Goal: Transaction & Acquisition: Purchase product/service

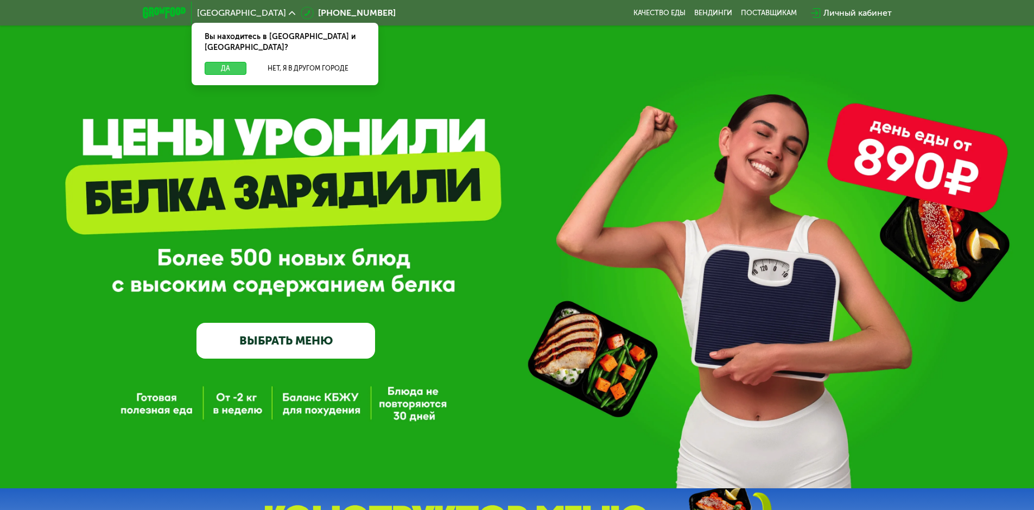
click at [221, 62] on button "Да" at bounding box center [226, 68] width 42 height 13
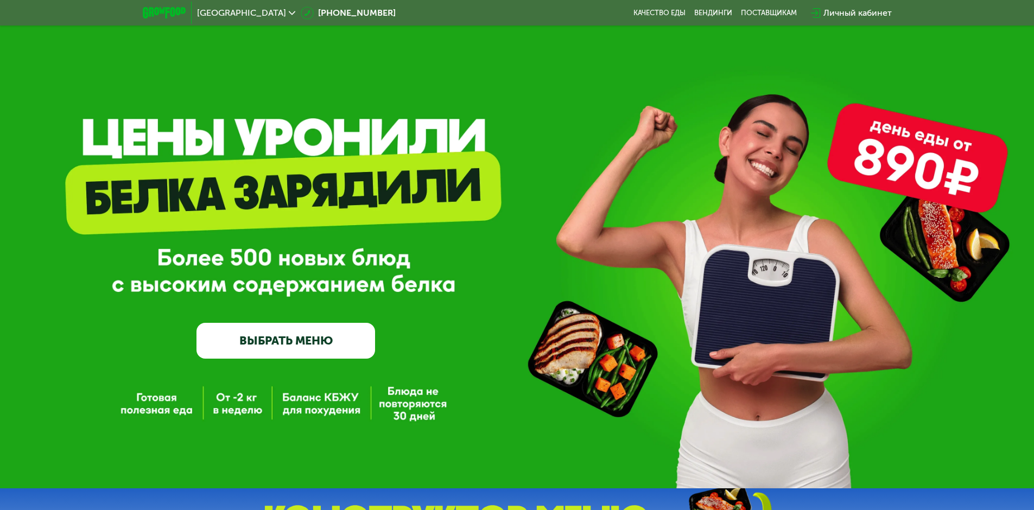
click at [284, 338] on link "ВЫБРАТЬ МЕНЮ" at bounding box center [285, 341] width 179 height 36
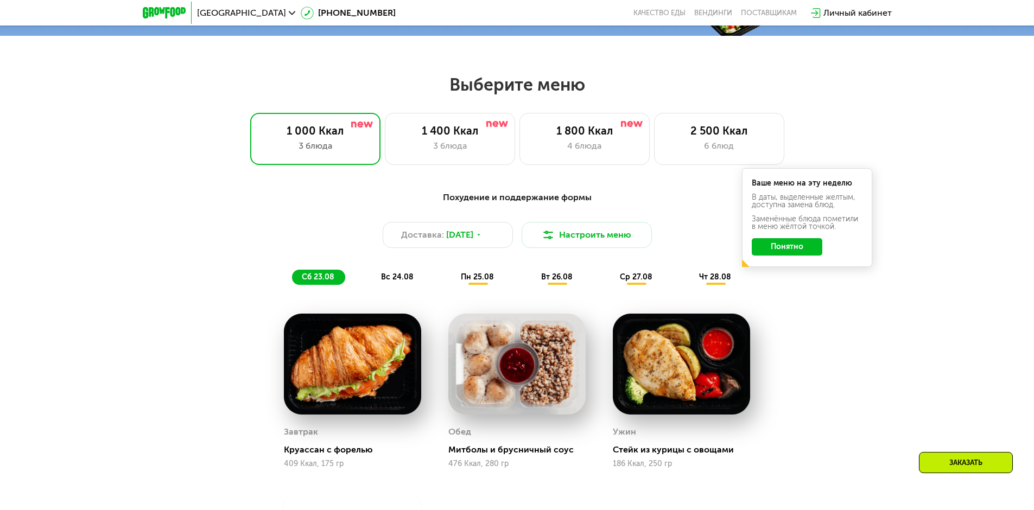
scroll to position [586, 0]
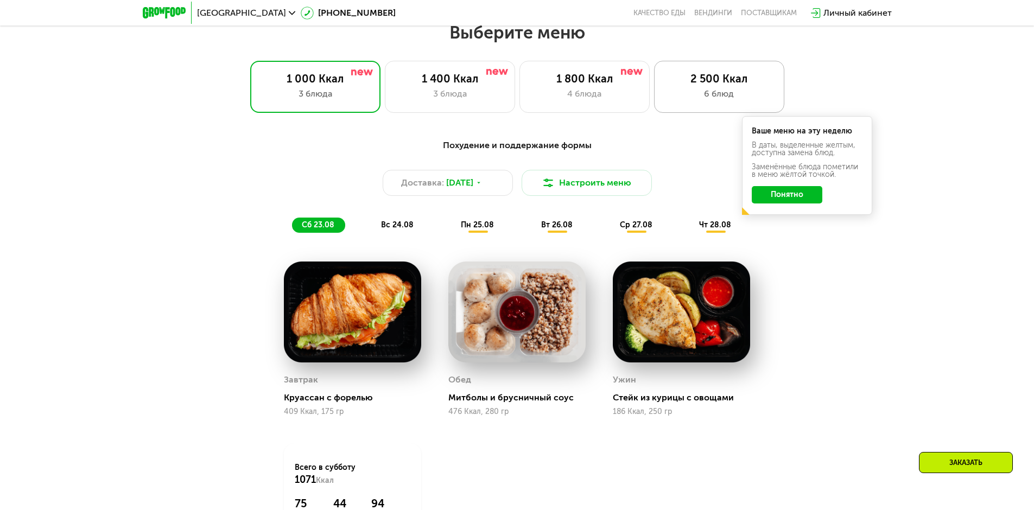
click at [656, 88] on div "2 500 Ккал 6 блюд" at bounding box center [719, 87] width 130 height 52
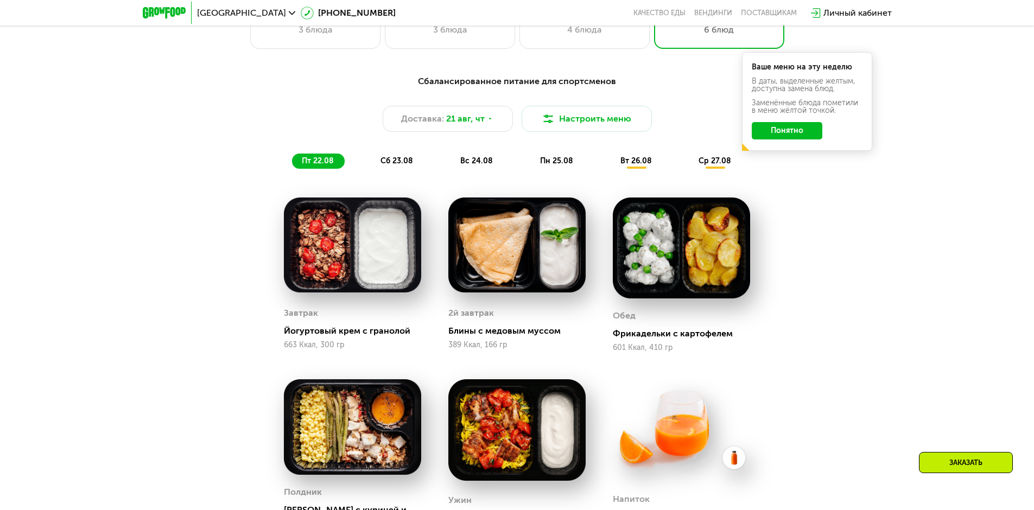
scroll to position [423, 0]
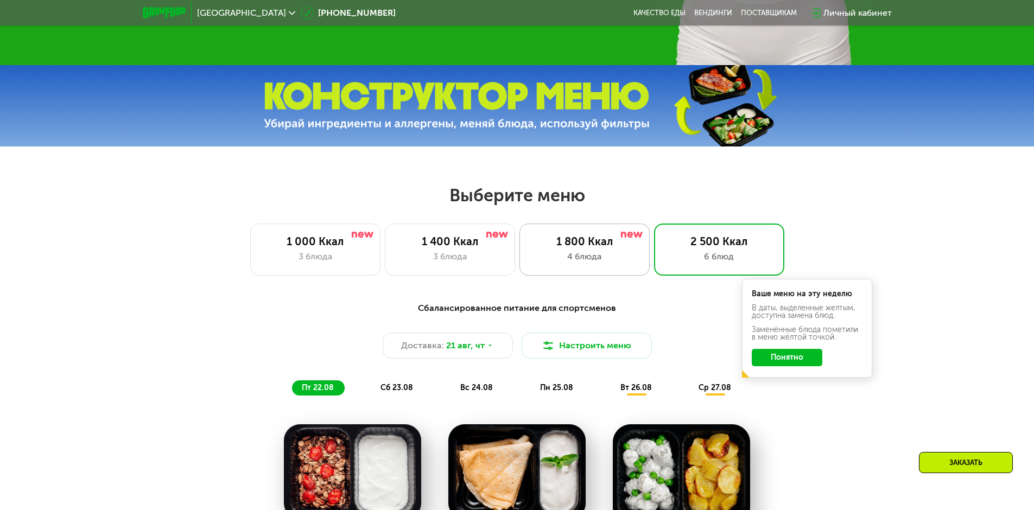
click at [581, 245] on div "1 800 Ккал" at bounding box center [584, 241] width 107 height 13
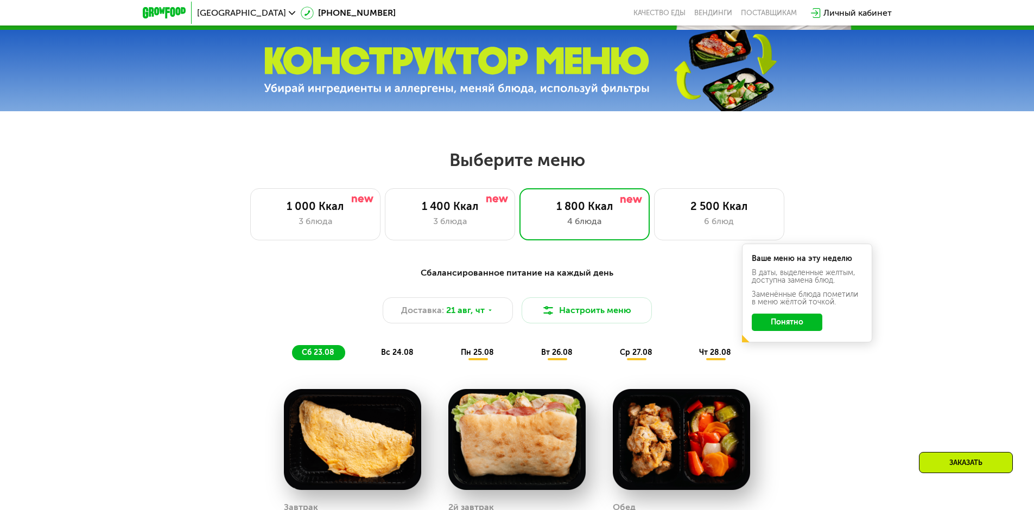
scroll to position [478, 0]
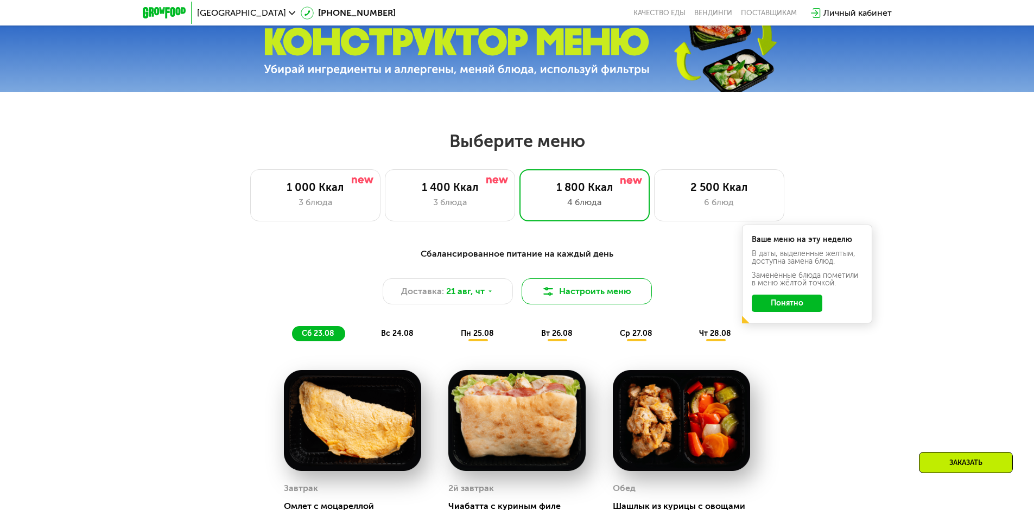
click at [601, 288] on button "Настроить меню" at bounding box center [587, 291] width 130 height 26
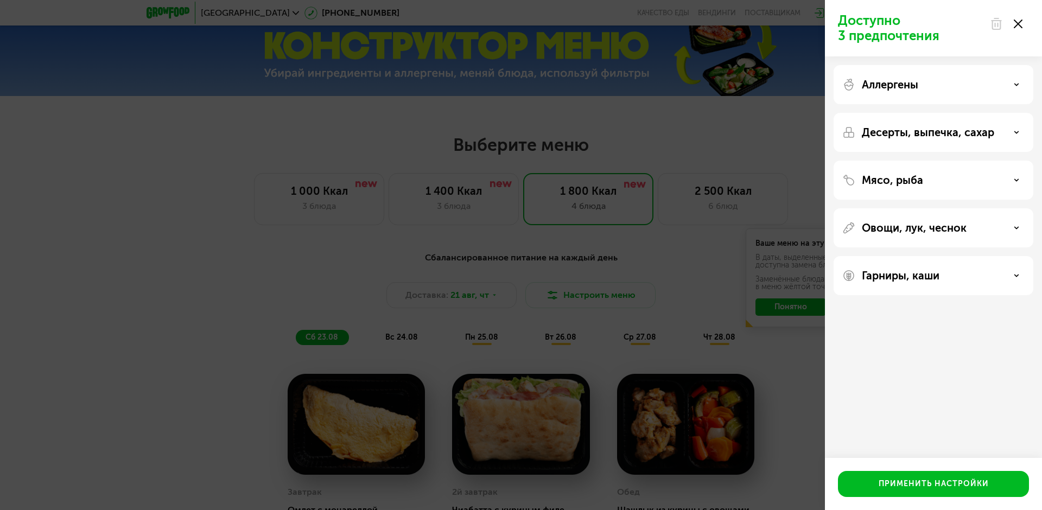
click at [1019, 23] on use at bounding box center [1018, 24] width 9 height 9
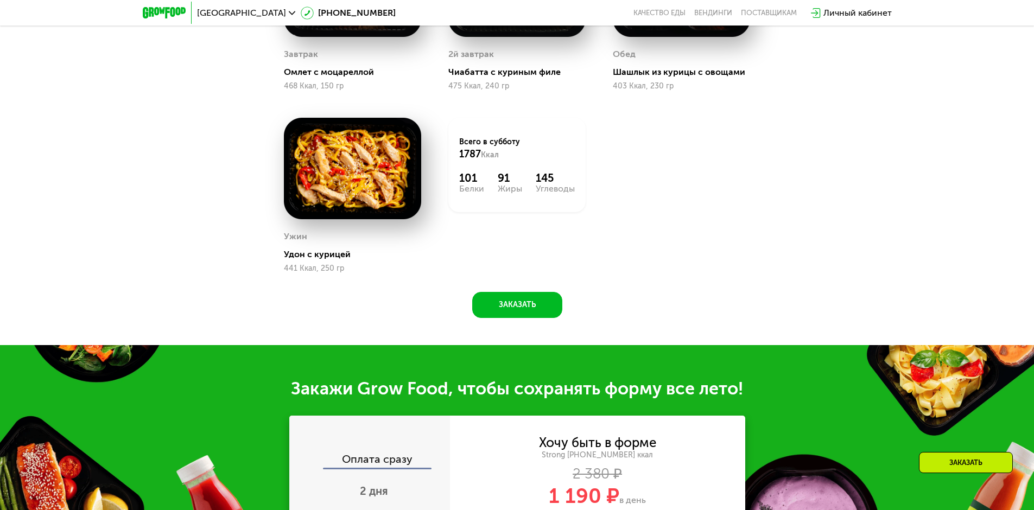
scroll to position [695, 0]
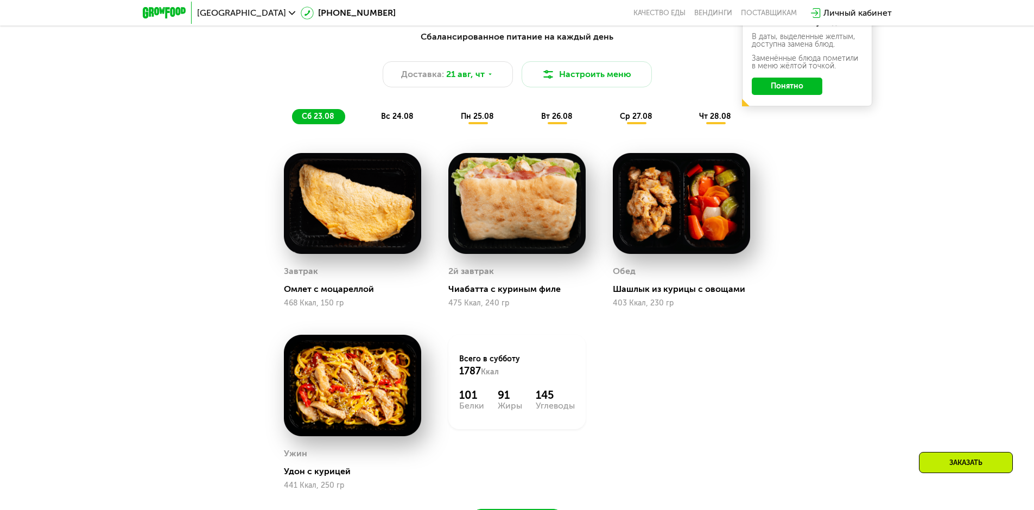
click at [451, 115] on div "вс 24.08" at bounding box center [478, 116] width 54 height 15
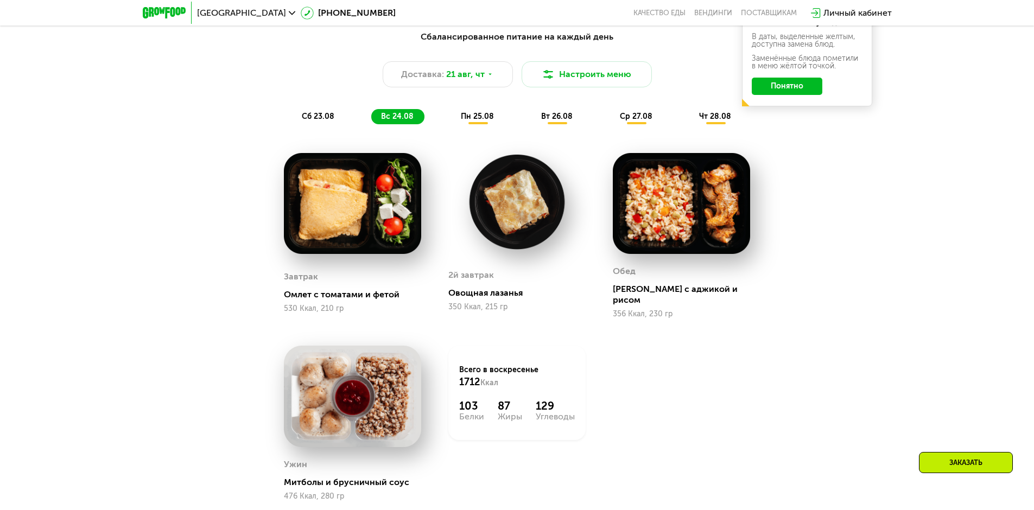
click at [531, 115] on div "пн 25.08" at bounding box center [557, 116] width 52 height 15
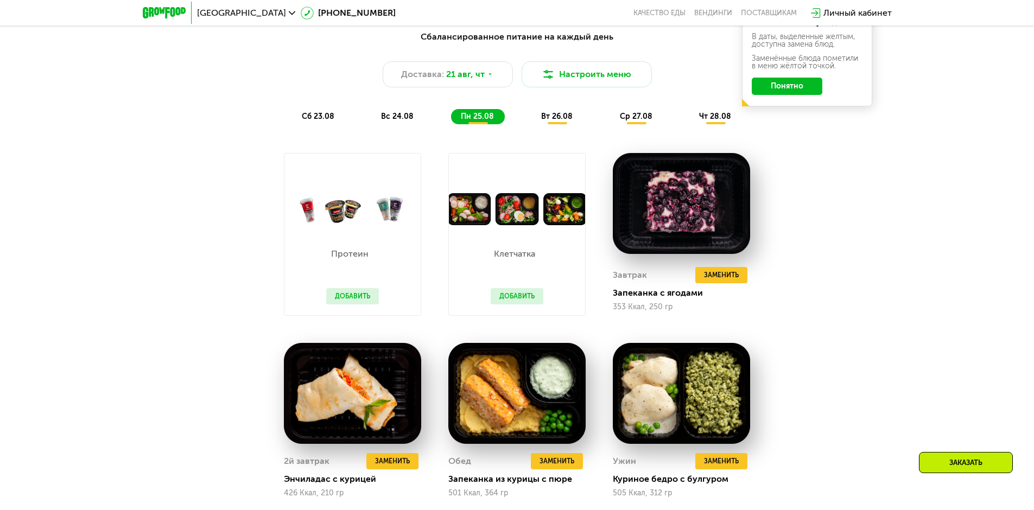
click at [546, 118] on span "вт 26.08" at bounding box center [556, 116] width 31 height 9
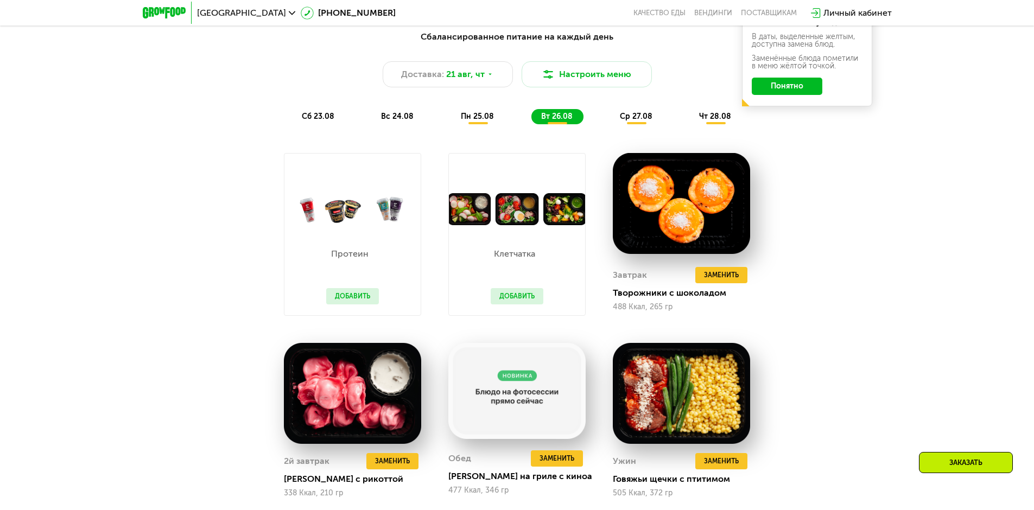
click at [689, 123] on div "ср 27.08" at bounding box center [715, 116] width 53 height 15
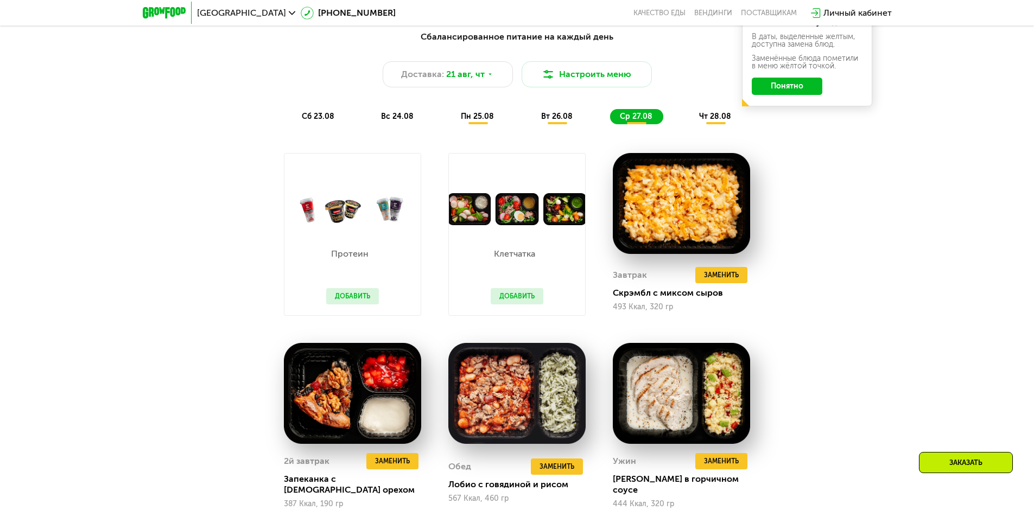
click at [371, 124] on div "сб 23.08" at bounding box center [397, 116] width 53 height 15
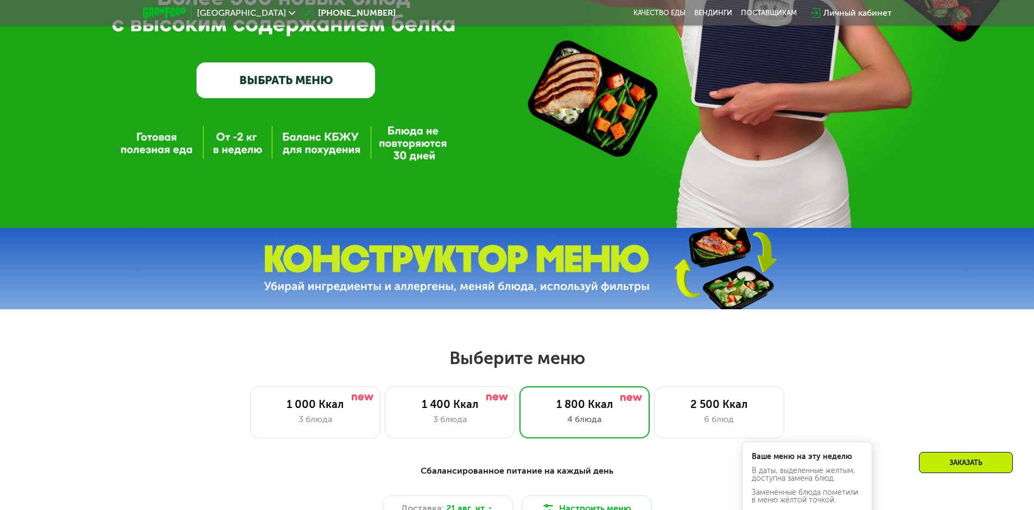
scroll to position [423, 0]
